Goal: Task Accomplishment & Management: Complete application form

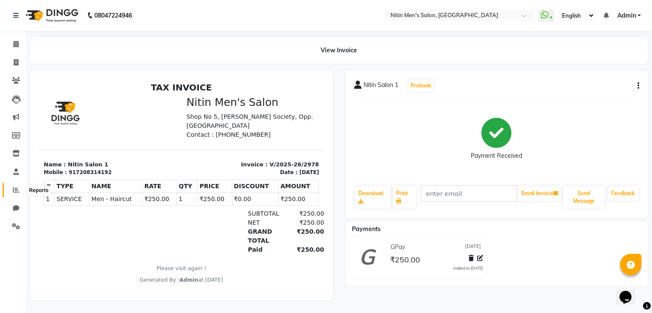
click at [17, 190] on icon at bounding box center [16, 190] width 6 height 6
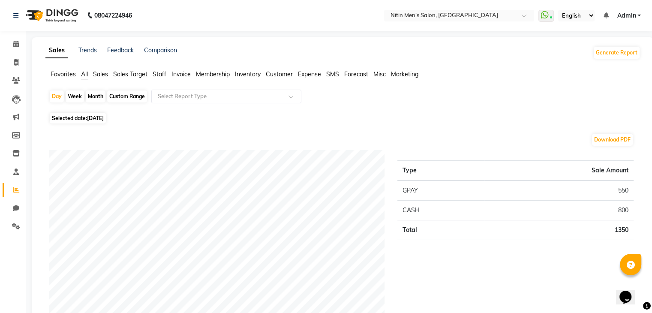
click at [96, 95] on div "Month" at bounding box center [96, 96] width 20 height 12
select select "9"
select select "2025"
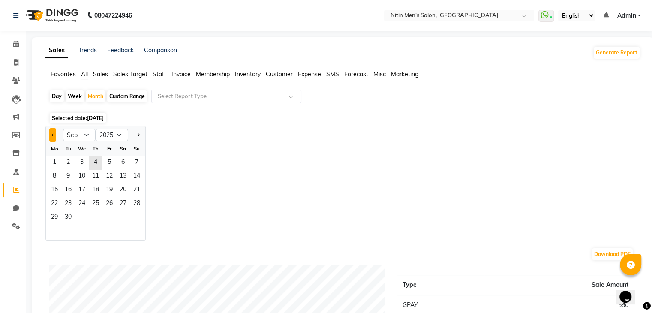
click at [54, 138] on button "Previous month" at bounding box center [52, 135] width 7 height 14
select select "8"
click at [112, 163] on span "1" at bounding box center [109, 163] width 14 height 14
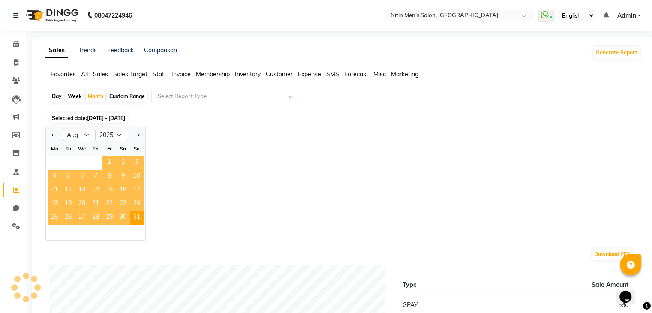
click at [112, 163] on span "1" at bounding box center [109, 163] width 14 height 14
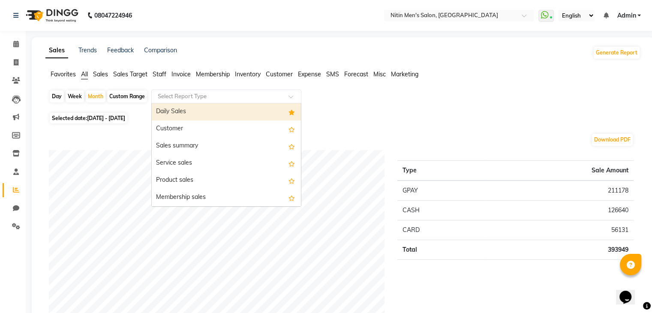
click at [206, 99] on input "text" at bounding box center [218, 96] width 124 height 9
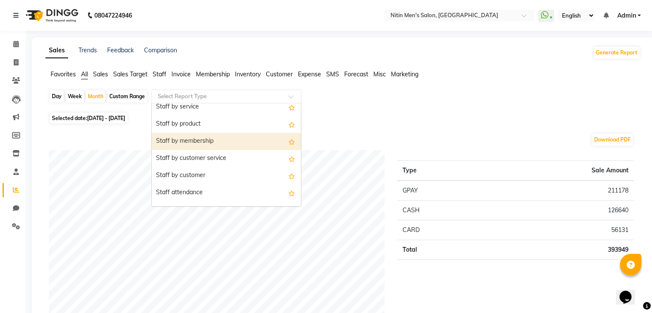
scroll to position [337, 0]
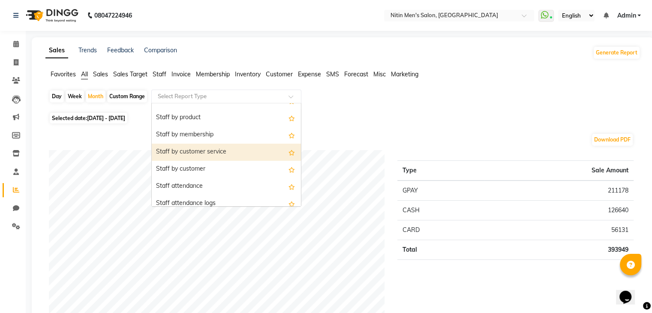
click at [220, 148] on div "Staff by customer service" at bounding box center [226, 152] width 149 height 17
select select "full_report"
select select "csv"
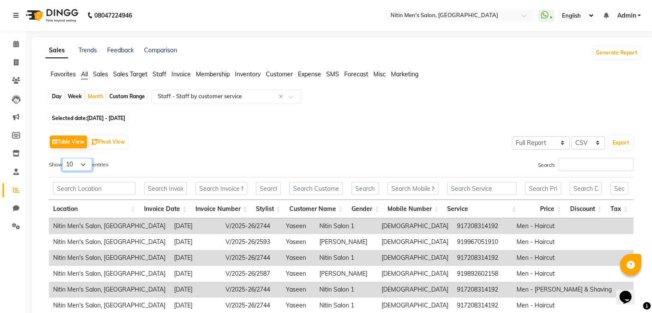
click at [81, 168] on select "10 25 50 100" at bounding box center [77, 164] width 30 height 13
select select "100"
click at [63, 158] on select "10 25 50 100" at bounding box center [77, 164] width 30 height 13
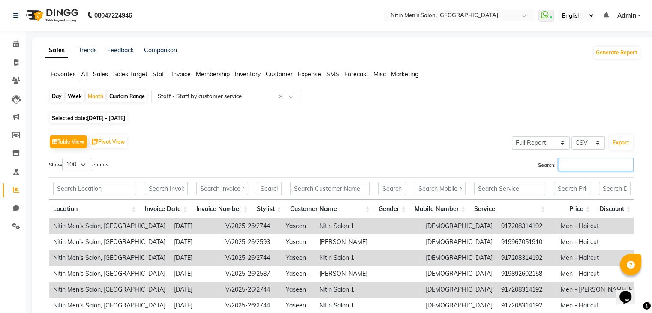
click at [568, 164] on input "Search:" at bounding box center [596, 164] width 75 height 13
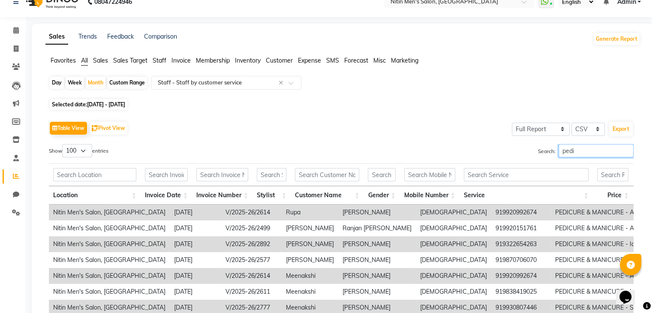
scroll to position [6, 0]
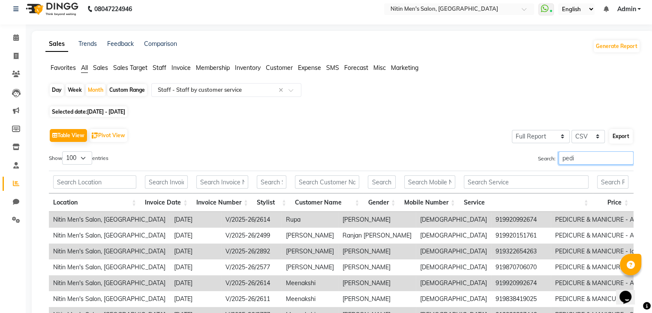
type input "pedi"
click at [621, 133] on button "Export" at bounding box center [621, 136] width 24 height 15
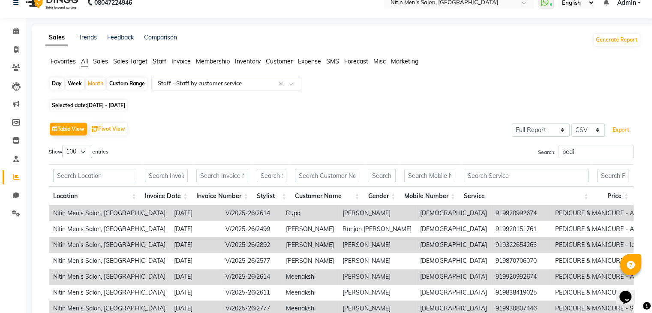
scroll to position [12, 0]
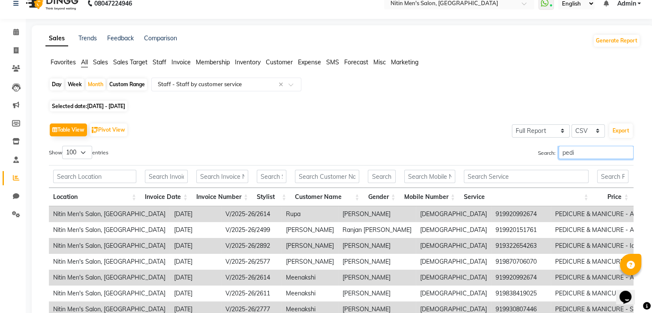
click at [590, 152] on input "pedi" at bounding box center [596, 152] width 75 height 13
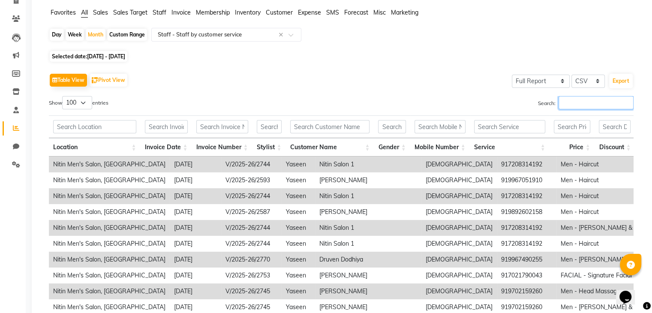
scroll to position [0, 0]
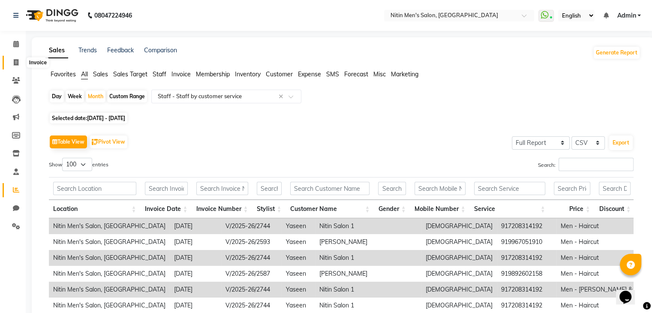
click at [19, 62] on span at bounding box center [16, 63] width 15 height 10
select select "7981"
select select "service"
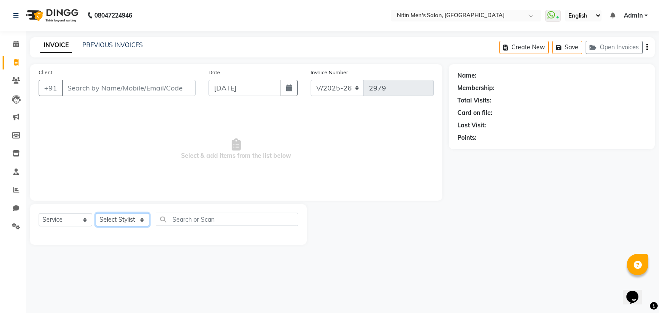
click at [124, 222] on select "Select Stylist [PERSON_NAME] DEEPA [PERSON_NAME] MEENAKSHI NITIN SIR [PERSON_NA…" at bounding box center [123, 219] width 54 height 13
select select "85157"
click at [96, 214] on select "Select Stylist [PERSON_NAME] DEEPA [PERSON_NAME] MEENAKSHI NITIN SIR [PERSON_NA…" at bounding box center [123, 219] width 54 height 13
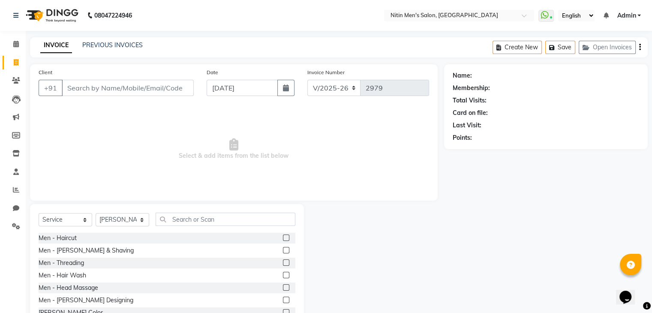
click at [283, 287] on label at bounding box center [286, 287] width 6 height 6
click at [283, 287] on input "checkbox" at bounding box center [286, 288] width 6 height 6
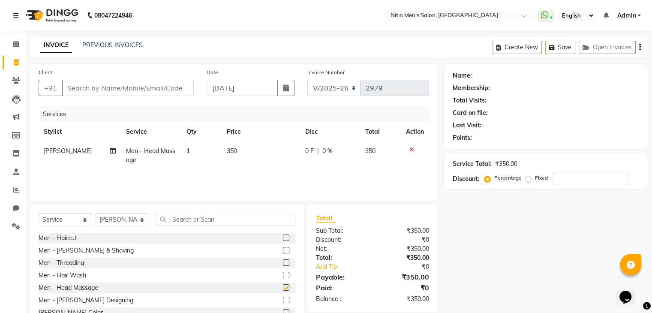
checkbox input "false"
click at [283, 237] on label at bounding box center [286, 238] width 6 height 6
click at [283, 237] on input "checkbox" at bounding box center [286, 238] width 6 height 6
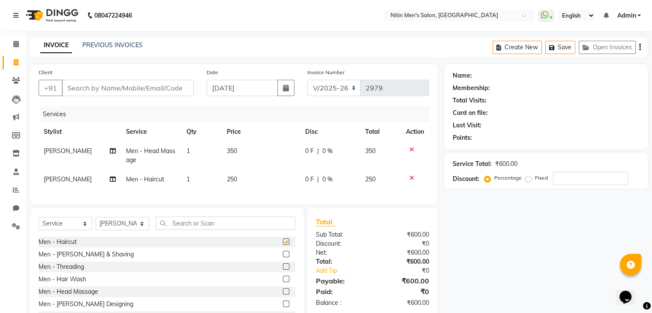
checkbox input "false"
click at [89, 91] on input "Client" at bounding box center [128, 88] width 132 height 16
type input "9"
type input "0"
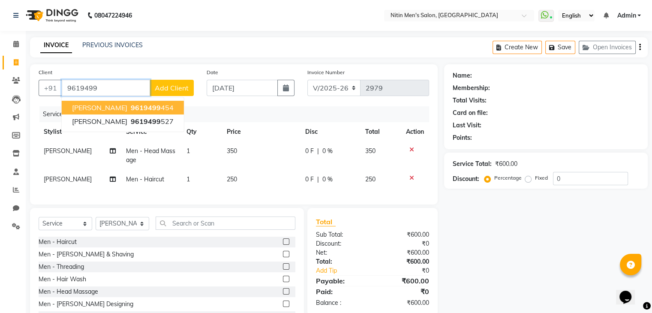
click at [111, 101] on button "[PERSON_NAME] 9619499 454" at bounding box center [123, 108] width 122 height 14
type input "9619499454"
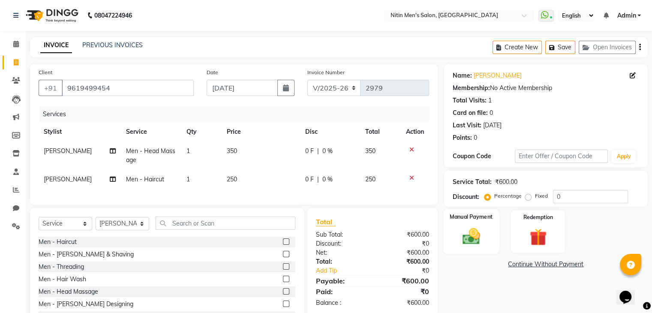
click at [464, 218] on label "Manual Payment" at bounding box center [471, 217] width 43 height 8
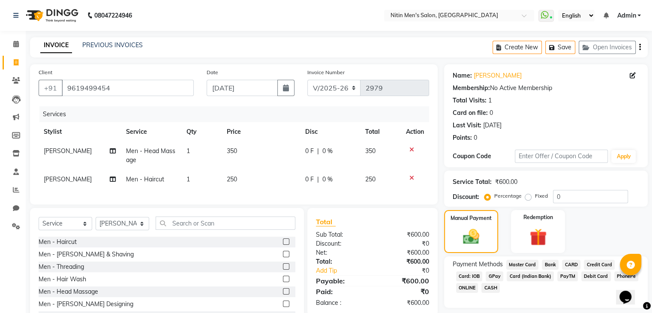
click at [492, 287] on span "CASH" at bounding box center [491, 288] width 18 height 10
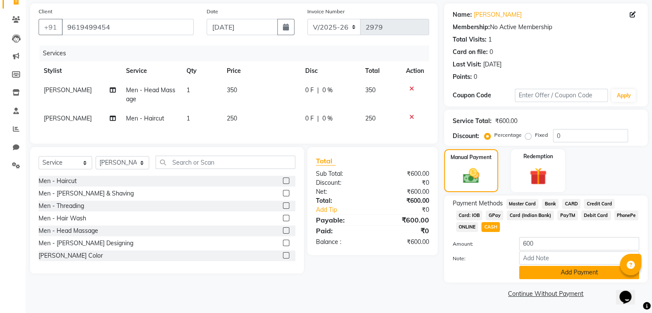
click at [542, 266] on button "Add Payment" at bounding box center [579, 272] width 120 height 13
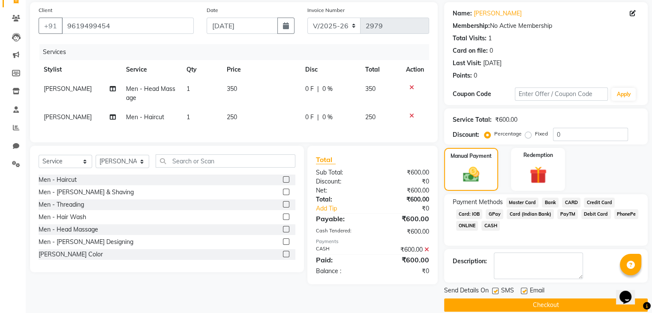
scroll to position [73, 0]
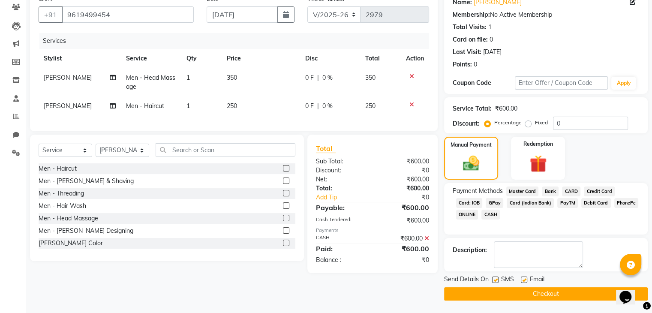
click at [526, 297] on button "Checkout" at bounding box center [546, 293] width 204 height 13
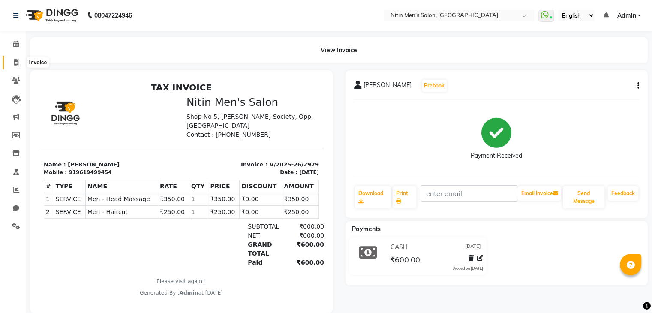
click at [14, 58] on span at bounding box center [16, 63] width 15 height 10
select select "service"
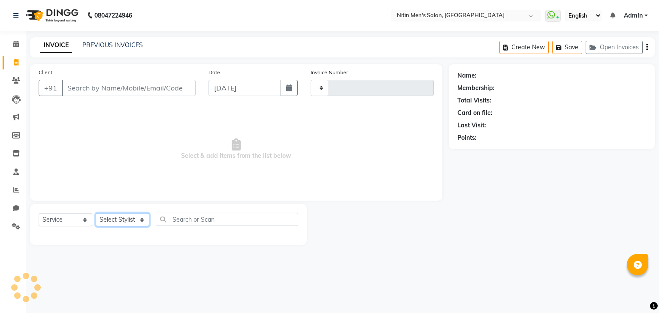
click at [118, 215] on select "Select Stylist [PERSON_NAME] DEEPA [PERSON_NAME] MEENAKSHI NITIN SIR [PERSON_NA…" at bounding box center [123, 219] width 54 height 13
select select "75699"
click at [96, 214] on select "Select Stylist [PERSON_NAME] DEEPA [PERSON_NAME] MEENAKSHI NITIN SIR [PERSON_NA…" at bounding box center [123, 219] width 54 height 13
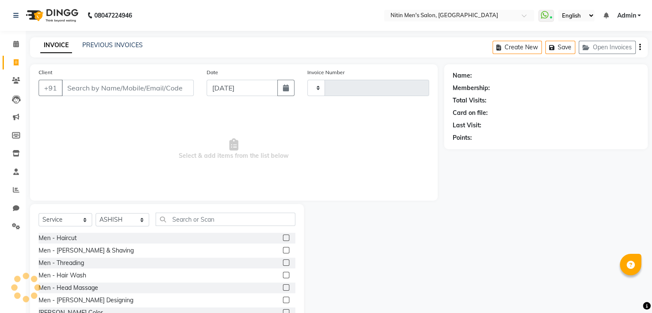
click at [283, 238] on label at bounding box center [286, 238] width 6 height 6
click at [283, 238] on input "checkbox" at bounding box center [286, 238] width 6 height 6
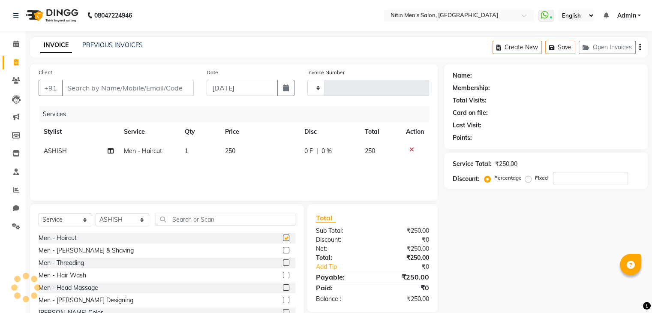
checkbox input "false"
click at [118, 84] on input "Client" at bounding box center [128, 88] width 132 height 16
type input "P"
type input "0"
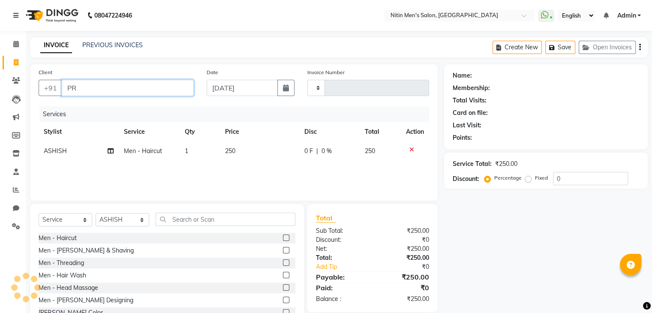
type input "PRA"
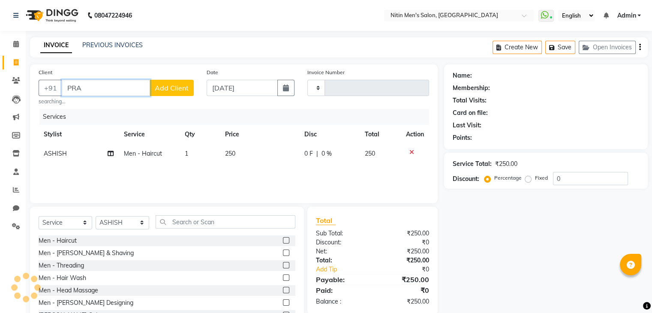
type input "2980"
select select "7981"
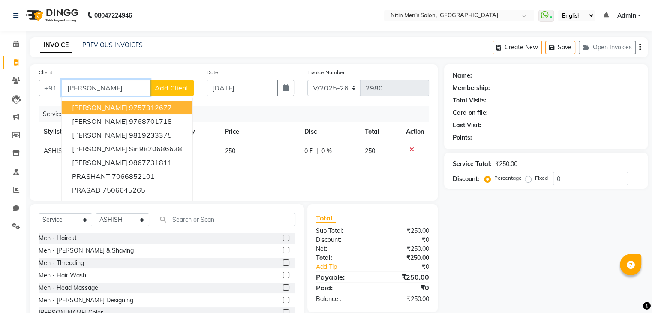
type input "PRANK"
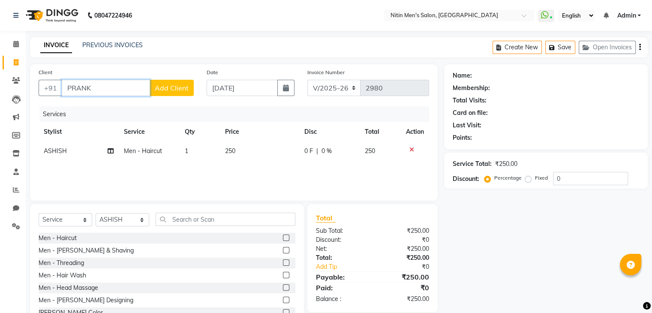
click at [118, 84] on input "PRANK" at bounding box center [106, 88] width 88 height 16
type input "9869266888"
click at [177, 89] on span "Add Client" at bounding box center [172, 88] width 34 height 9
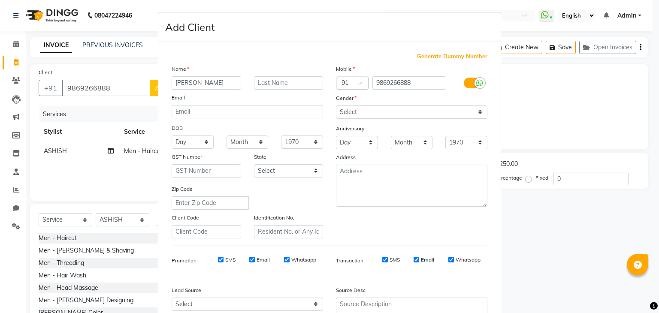
type input "[PERSON_NAME]"
click at [405, 114] on select "Select [DEMOGRAPHIC_DATA] [DEMOGRAPHIC_DATA] Other Prefer Not To Say" at bounding box center [411, 111] width 151 height 13
select select "[DEMOGRAPHIC_DATA]"
click at [336, 106] on select "Select [DEMOGRAPHIC_DATA] [DEMOGRAPHIC_DATA] Other Prefer Not To Say" at bounding box center [411, 111] width 151 height 13
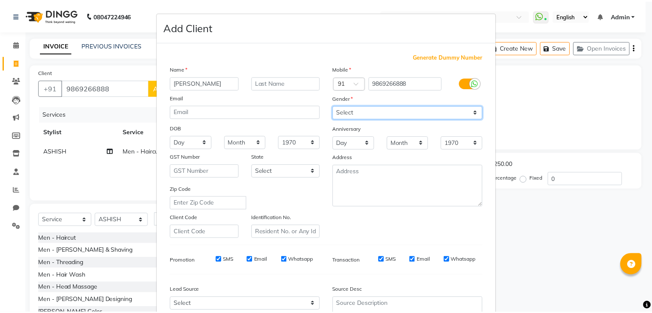
scroll to position [87, 0]
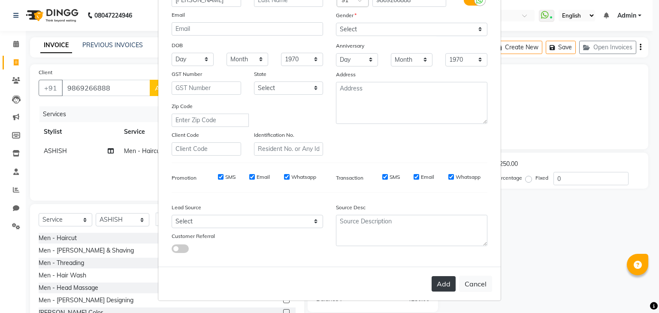
click at [436, 281] on button "Add" at bounding box center [443, 283] width 24 height 15
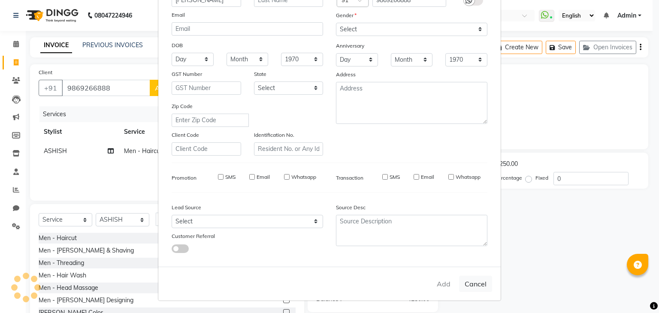
select select
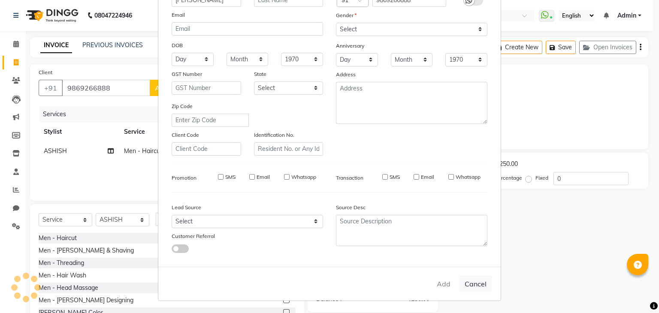
select select
checkbox input "false"
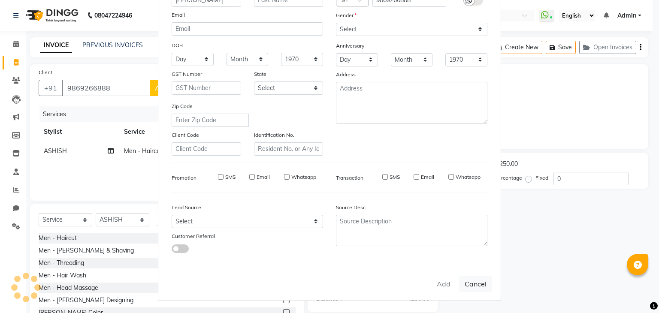
checkbox input "false"
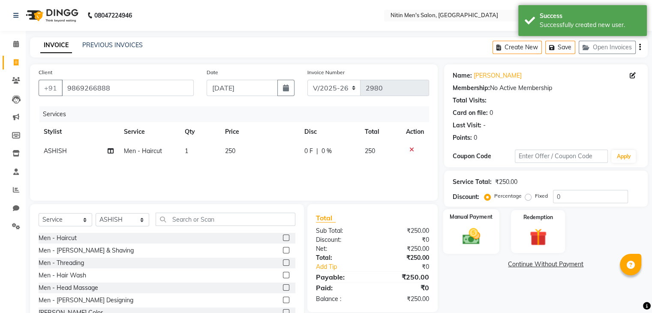
click at [480, 235] on img at bounding box center [471, 236] width 29 height 21
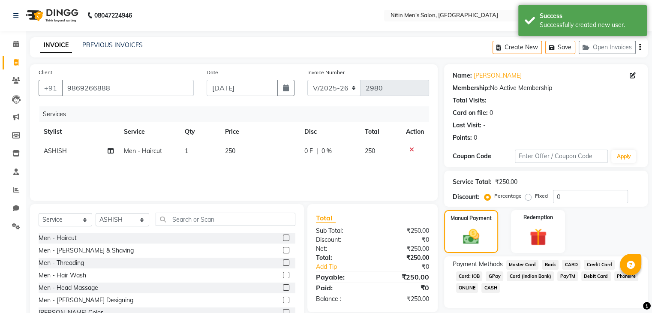
click at [489, 272] on span "GPay" at bounding box center [495, 276] width 18 height 10
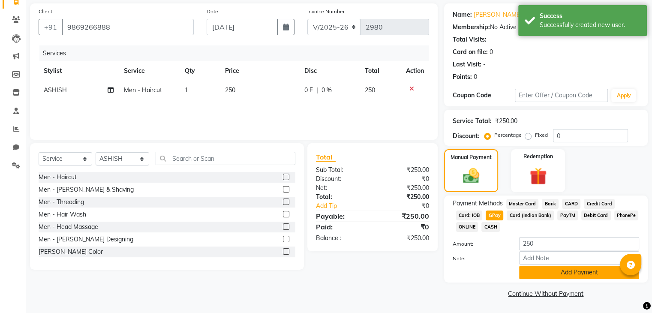
click at [536, 274] on button "Add Payment" at bounding box center [579, 272] width 120 height 13
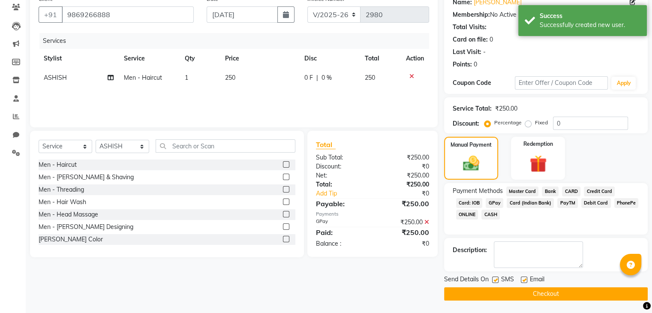
click at [519, 291] on button "Checkout" at bounding box center [546, 293] width 204 height 13
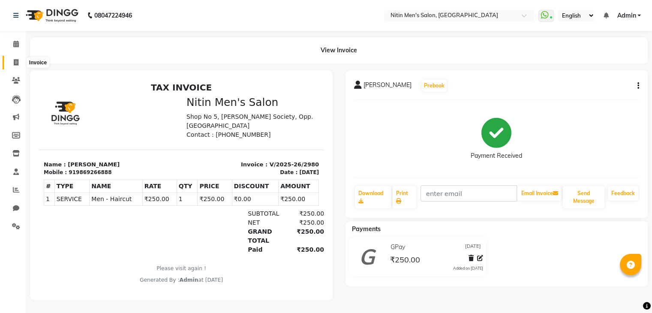
click at [16, 66] on span at bounding box center [16, 63] width 15 height 10
select select "7981"
select select "service"
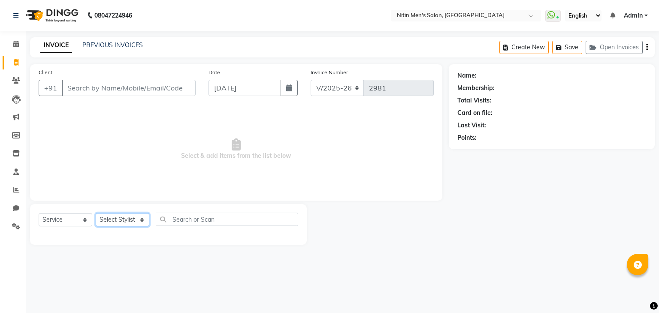
click at [124, 218] on select "Select Stylist [PERSON_NAME] DEEPA [PERSON_NAME] MEENAKSHI NITIN SIR [PERSON_NA…" at bounding box center [123, 219] width 54 height 13
select select "82599"
click at [96, 214] on select "Select Stylist [PERSON_NAME] DEEPA [PERSON_NAME] MEENAKSHI NITIN SIR [PERSON_NA…" at bounding box center [123, 219] width 54 height 13
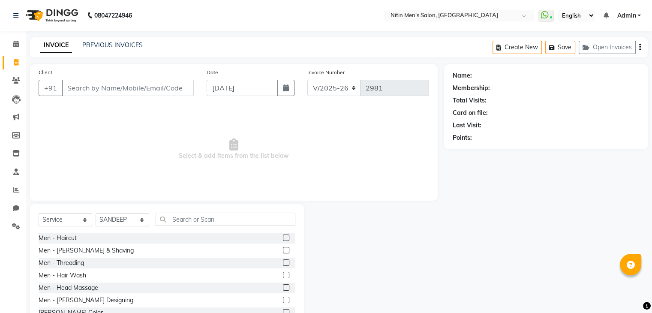
click at [283, 248] on label at bounding box center [286, 250] width 6 height 6
click at [283, 248] on input "checkbox" at bounding box center [286, 251] width 6 height 6
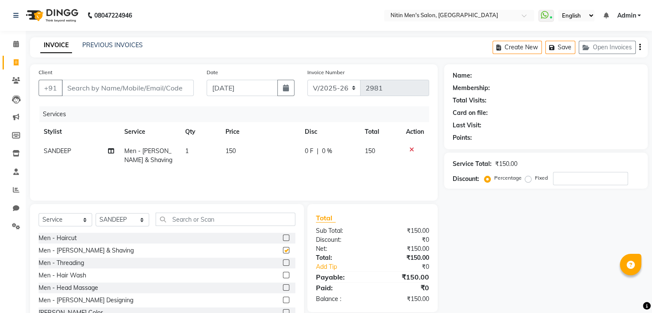
checkbox input "false"
click at [151, 93] on input "Client" at bounding box center [128, 88] width 132 height 16
type input "R"
type input "0"
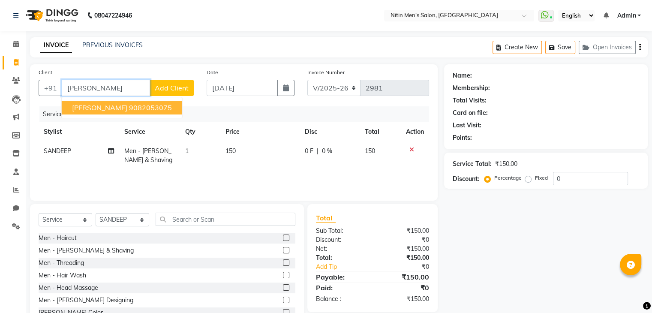
click at [112, 109] on span "[PERSON_NAME]" at bounding box center [99, 107] width 55 height 9
type input "9082053075"
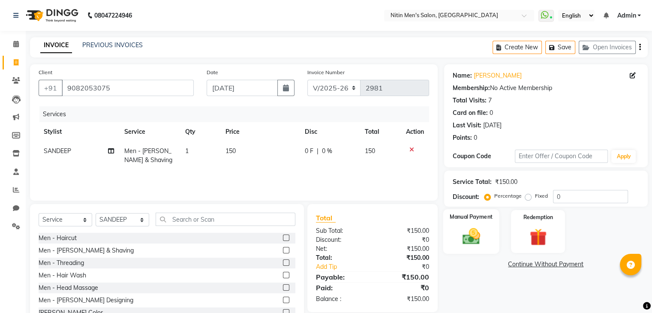
click at [475, 240] on img at bounding box center [471, 236] width 29 height 21
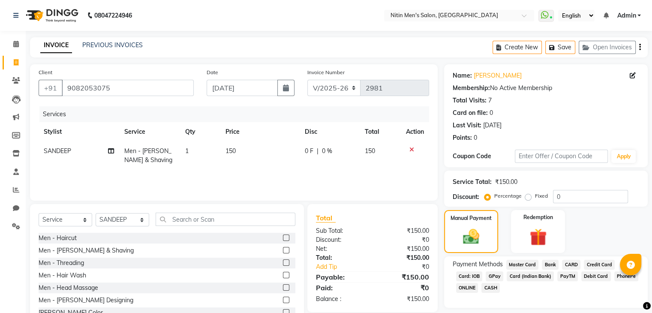
click at [496, 275] on span "GPay" at bounding box center [495, 276] width 18 height 10
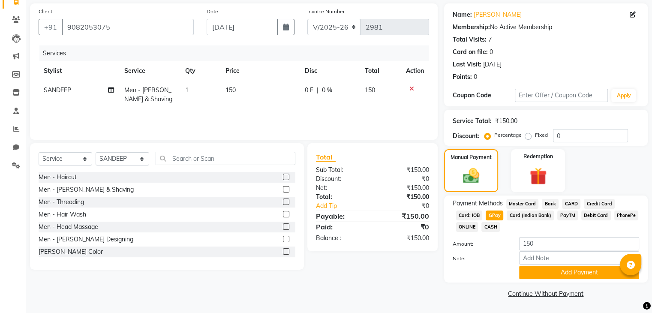
scroll to position [62, 0]
click at [538, 272] on button "Add Payment" at bounding box center [579, 272] width 120 height 13
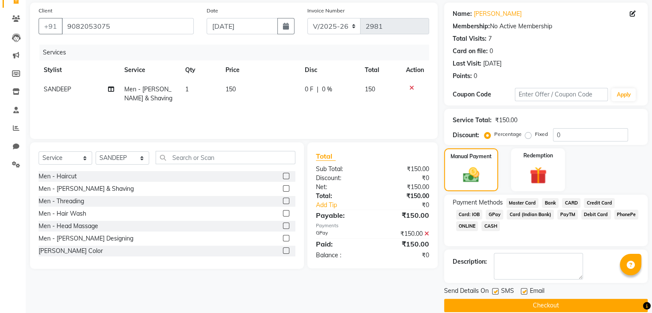
scroll to position [73, 0]
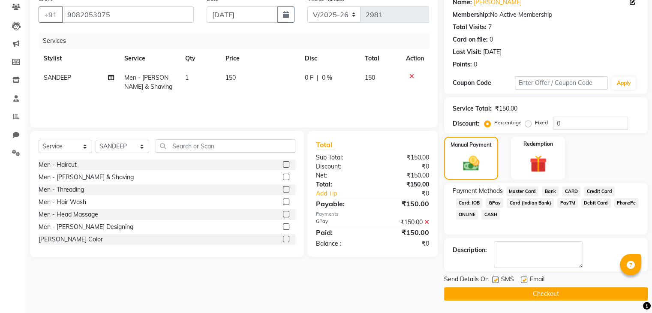
click at [526, 289] on button "Checkout" at bounding box center [546, 293] width 204 height 13
